Goal: Task Accomplishment & Management: Manage account settings

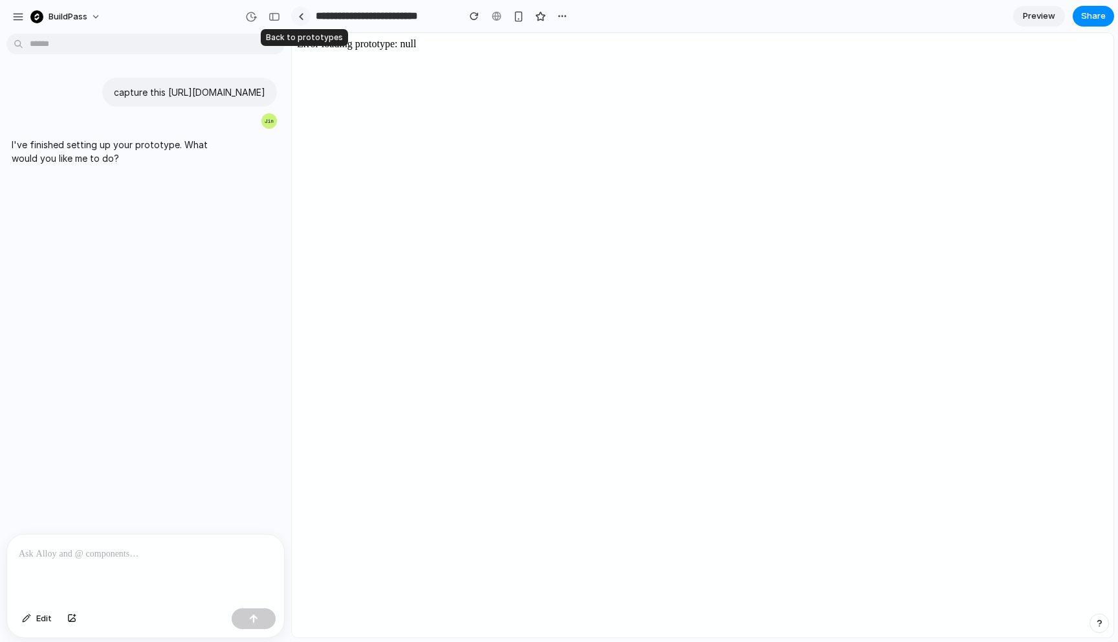
click at [301, 14] on div at bounding box center [301, 16] width 6 height 7
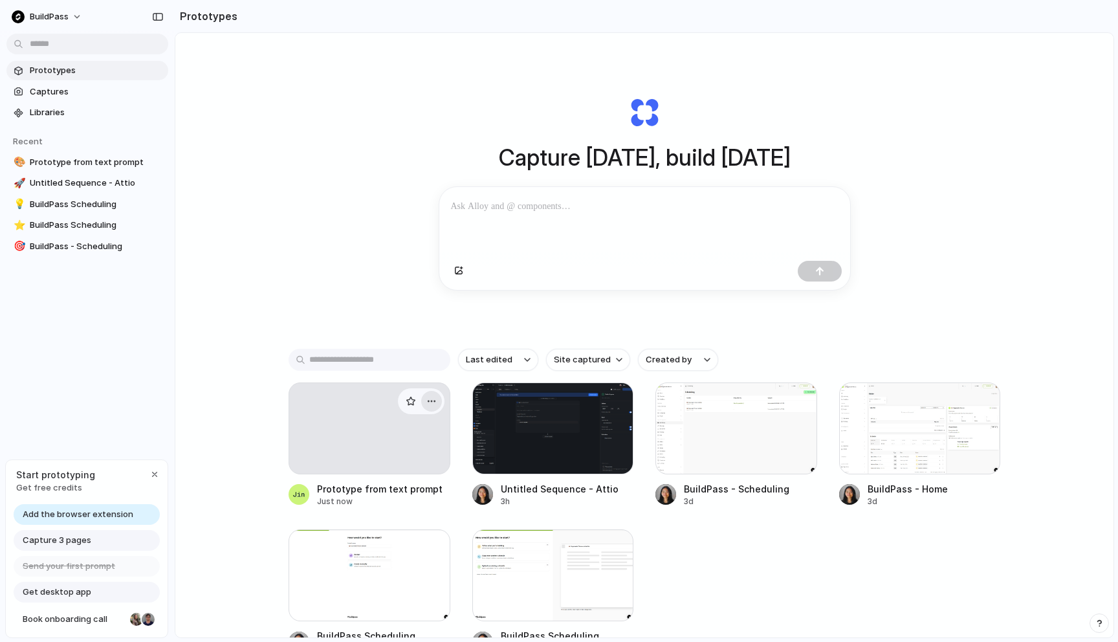
click at [433, 399] on div "button" at bounding box center [431, 401] width 10 height 10
click at [398, 470] on li "Delete" at bounding box center [395, 472] width 92 height 21
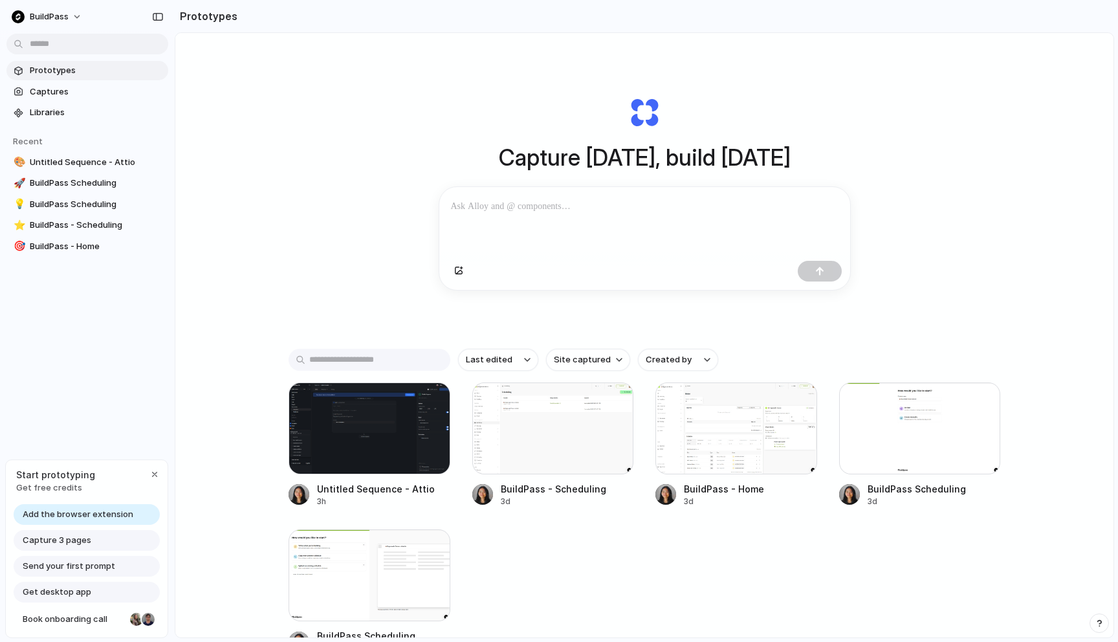
click at [398, 470] on div at bounding box center [370, 428] width 162 height 92
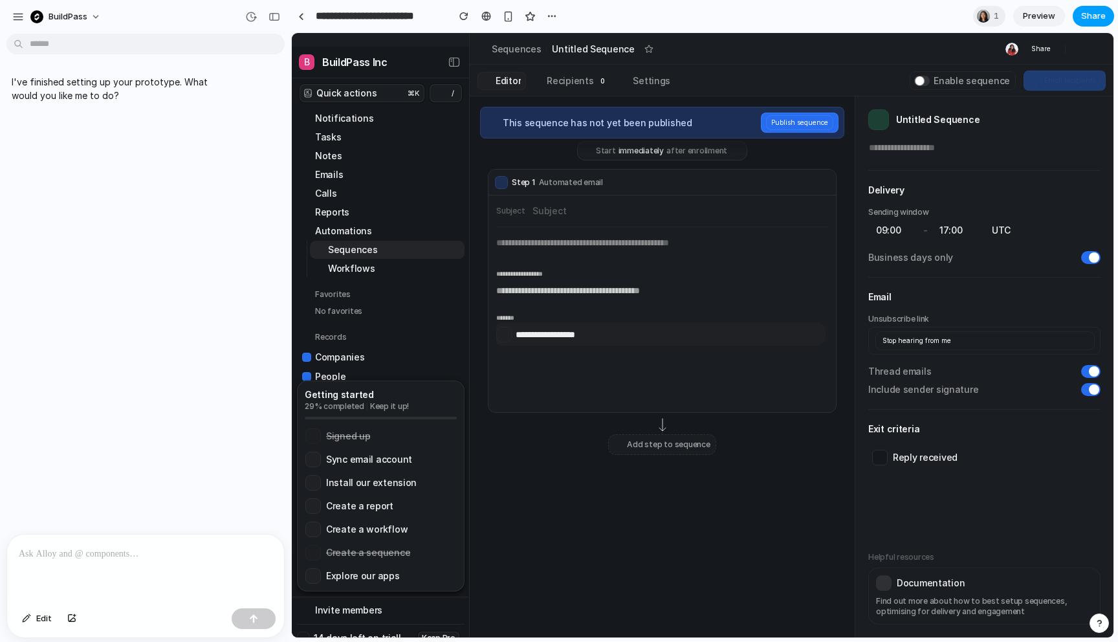
click at [1100, 18] on span "Share" at bounding box center [1093, 16] width 25 height 13
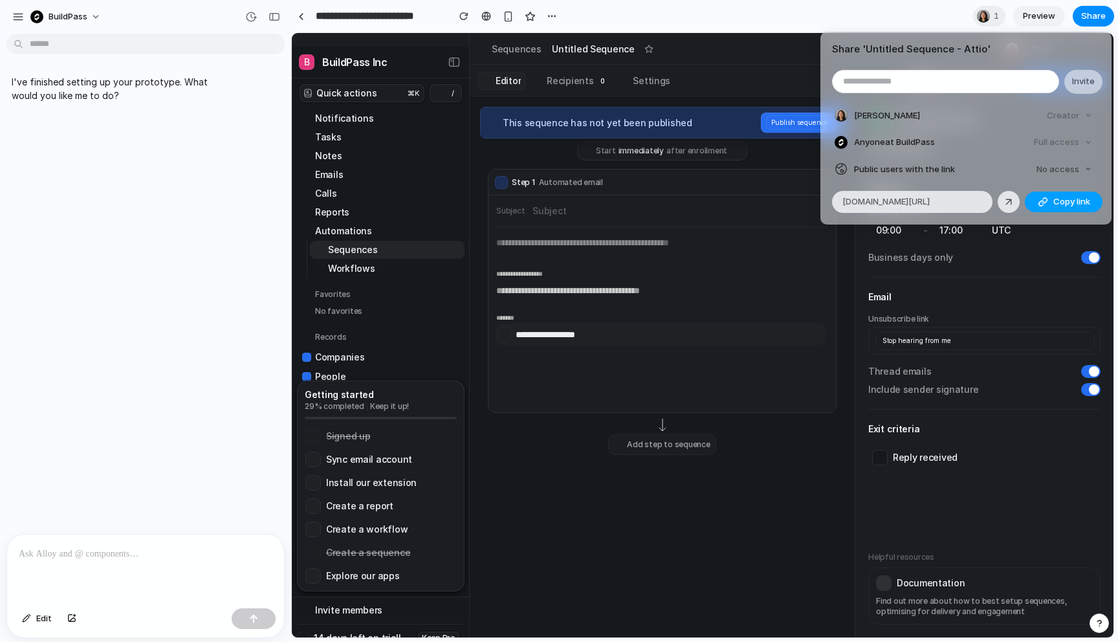
click at [1063, 204] on span "Copy link" at bounding box center [1072, 201] width 37 height 13
